Goal: Transaction & Acquisition: Purchase product/service

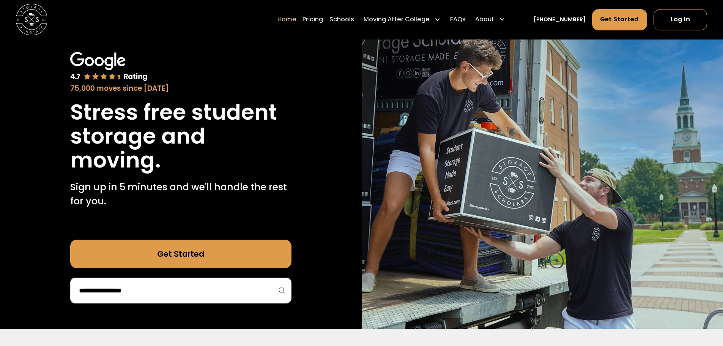
scroll to position [152, 0]
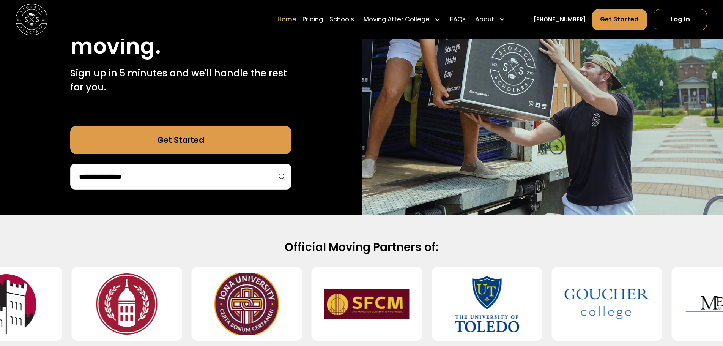
click at [175, 178] on input "search" at bounding box center [180, 176] width 205 height 13
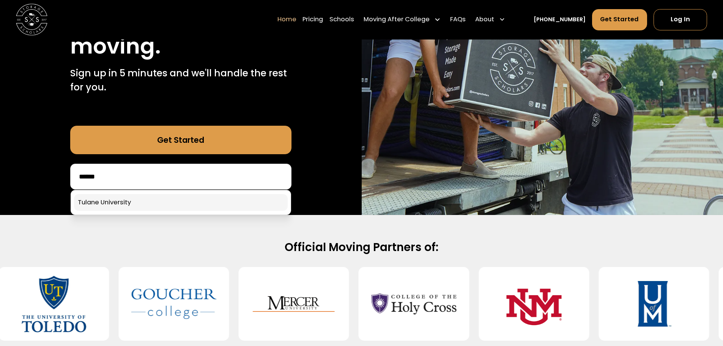
type input "******"
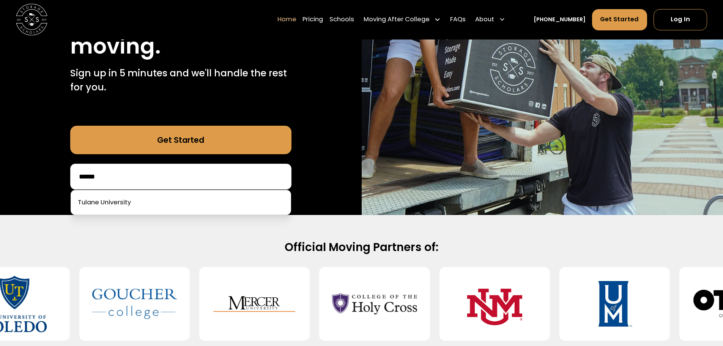
click at [160, 199] on link at bounding box center [181, 202] width 214 height 17
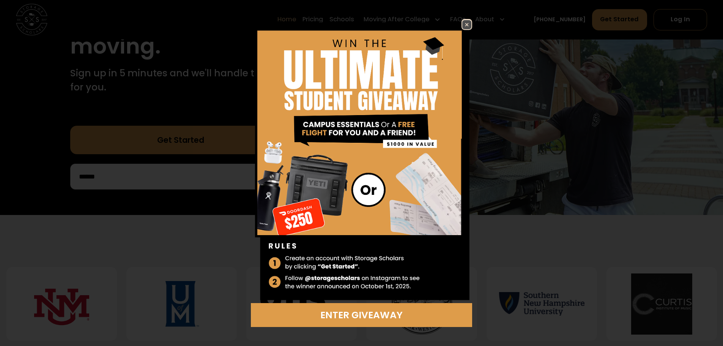
click at [467, 21] on img at bounding box center [466, 24] width 9 height 9
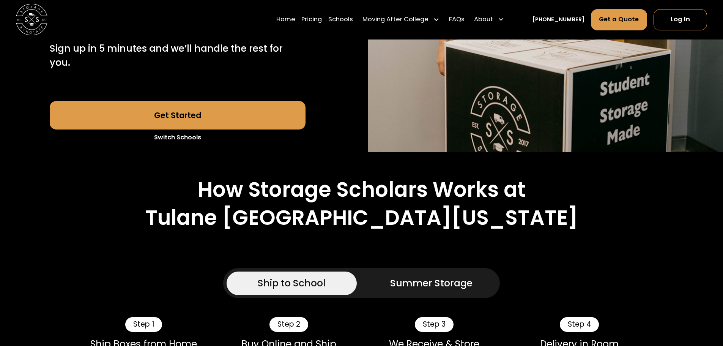
scroll to position [418, 0]
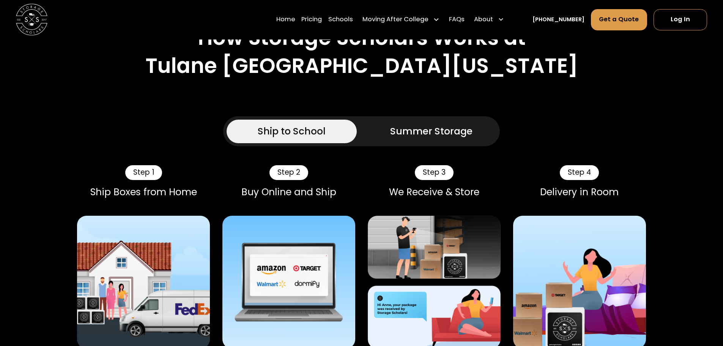
click at [458, 120] on link "Summer Storage" at bounding box center [431, 132] width 130 height 24
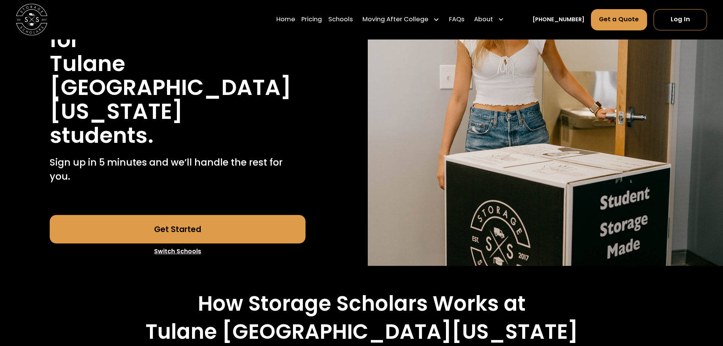
scroll to position [0, 0]
